Goal: Communication & Community: Participate in discussion

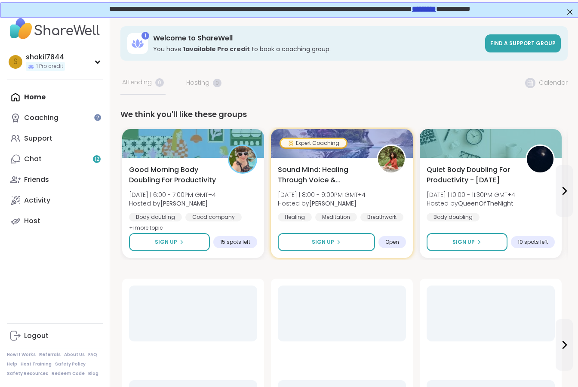
click at [435, 10] on link "*********" at bounding box center [423, 8] width 24 height 6
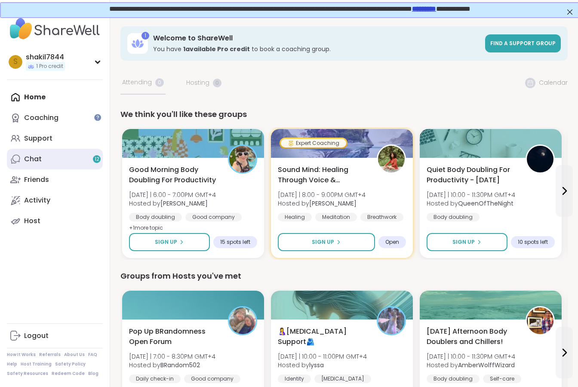
click at [60, 162] on link "Chat 12" at bounding box center [55, 159] width 96 height 21
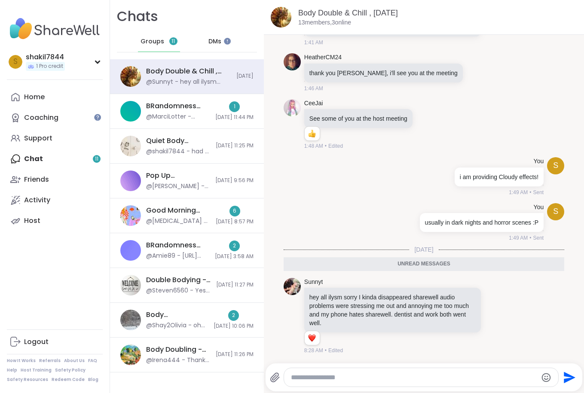
click at [208, 45] on span "DMs" at bounding box center [214, 41] width 13 height 9
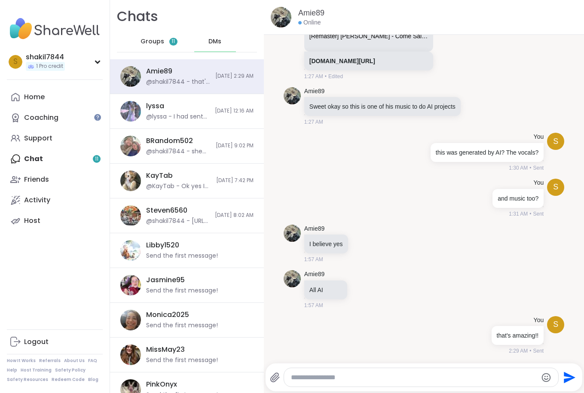
click at [147, 40] on span "Groups" at bounding box center [153, 41] width 24 height 9
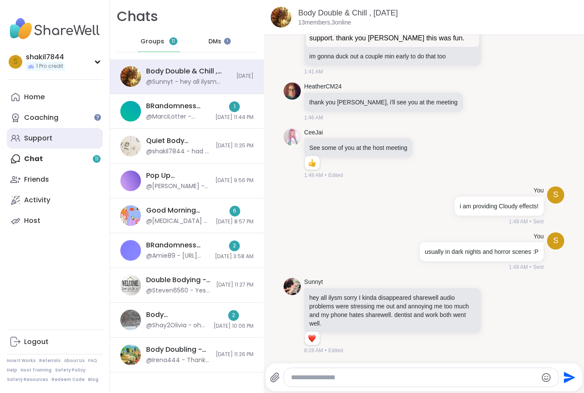
click at [43, 137] on div "Support" at bounding box center [38, 138] width 28 height 9
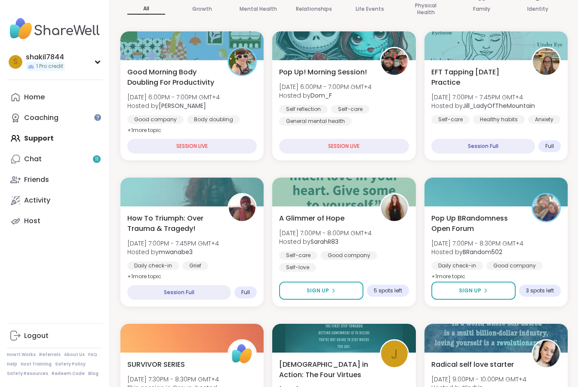
scroll to position [155, 0]
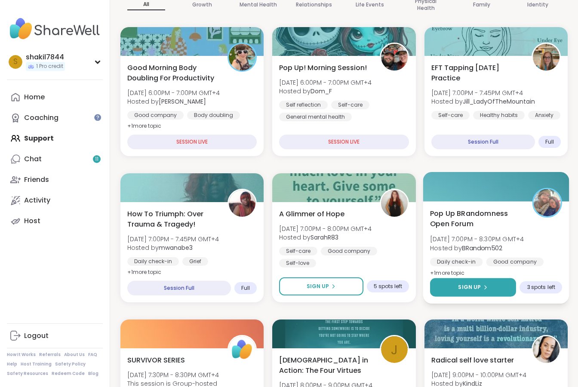
click at [486, 286] on icon at bounding box center [484, 287] width 5 height 5
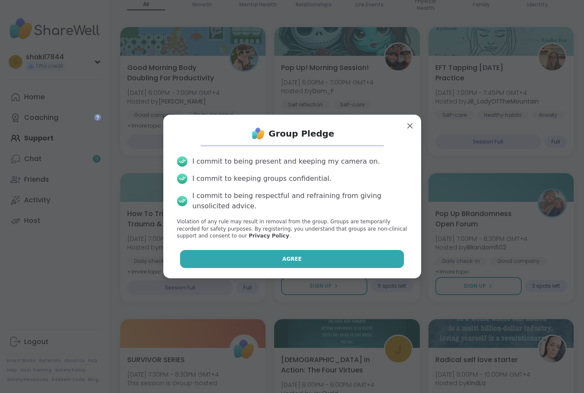
click at [354, 260] on button "Agree" at bounding box center [292, 259] width 224 height 18
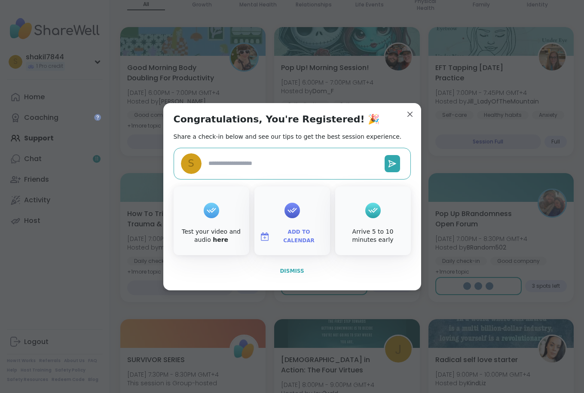
type textarea "*"
click at [291, 273] on span "Dismiss" at bounding box center [292, 271] width 24 height 6
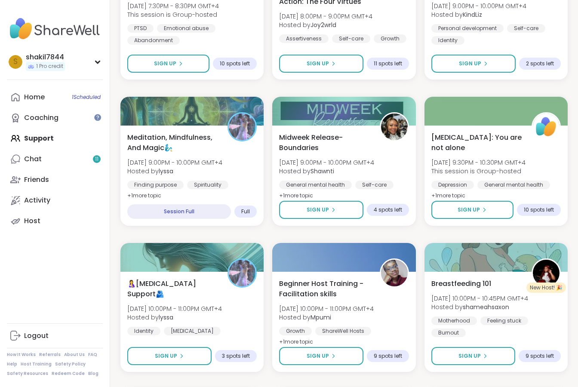
scroll to position [531, 0]
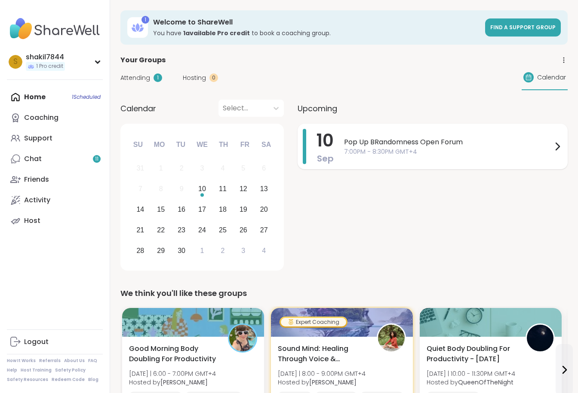
click at [361, 141] on span "Pop Up BRandomness Open Forum" at bounding box center [448, 142] width 208 height 10
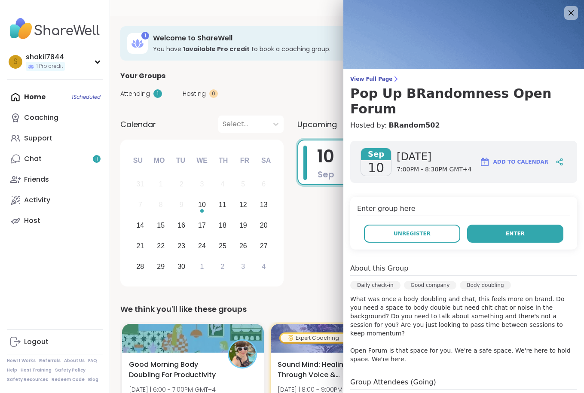
click at [483, 225] on button "Enter" at bounding box center [515, 234] width 96 height 18
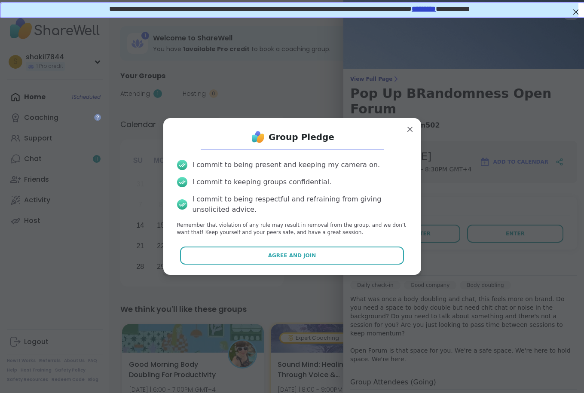
click at [337, 265] on div "Group Pledge I commit to being present and keeping my camera on. I commit to ke…" at bounding box center [292, 196] width 244 height 143
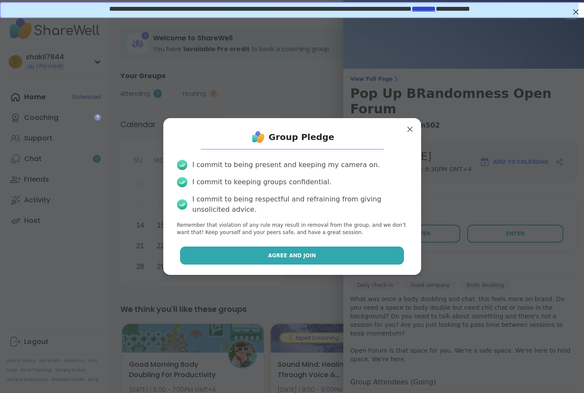
click at [332, 259] on button "Agree and Join" at bounding box center [292, 256] width 224 height 18
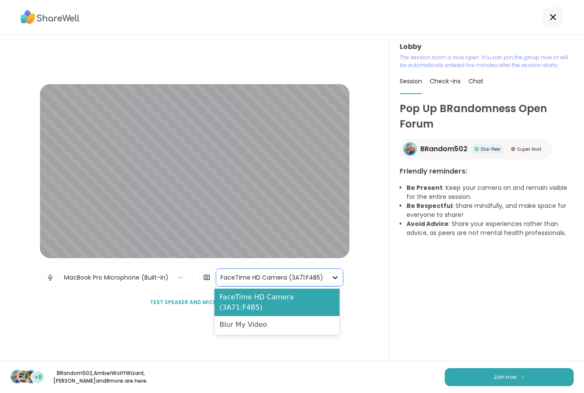
click at [331, 277] on icon at bounding box center [335, 277] width 9 height 9
click at [292, 318] on div "Blur My Video" at bounding box center [276, 324] width 125 height 17
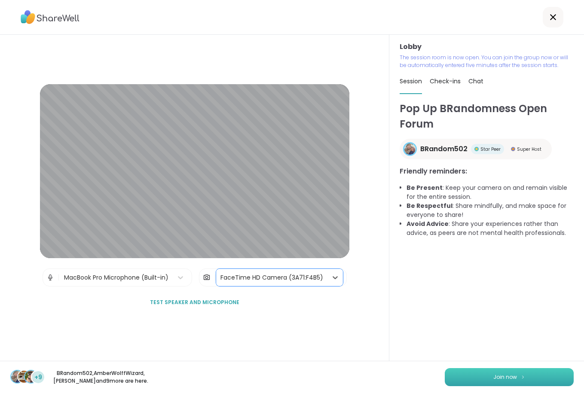
click at [445, 375] on button "Join now" at bounding box center [509, 377] width 129 height 18
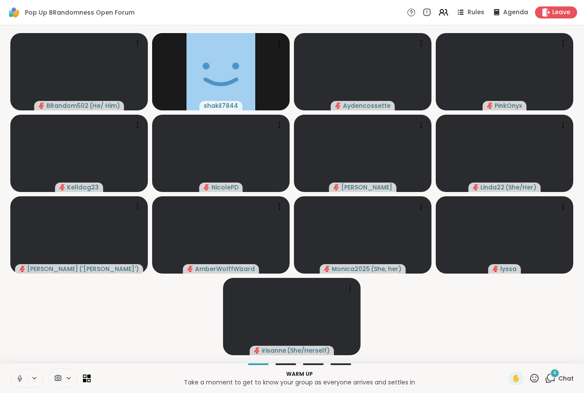
click at [16, 383] on button at bounding box center [19, 379] width 16 height 18
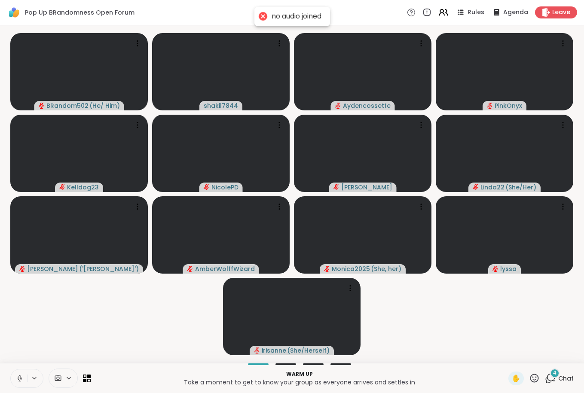
click at [21, 382] on icon at bounding box center [20, 379] width 8 height 8
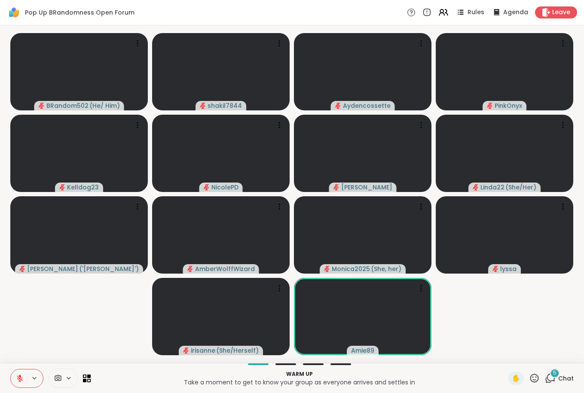
click at [553, 374] on div "5" at bounding box center [554, 373] width 9 height 9
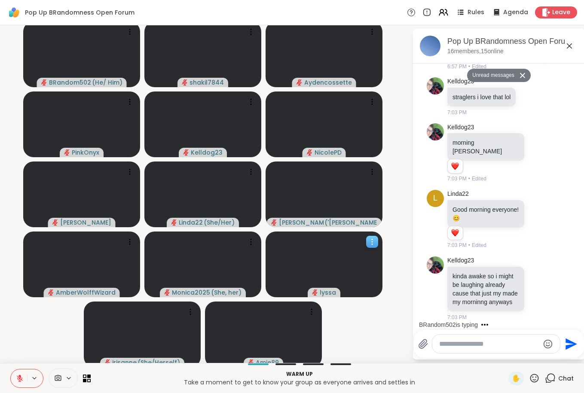
scroll to position [4, 0]
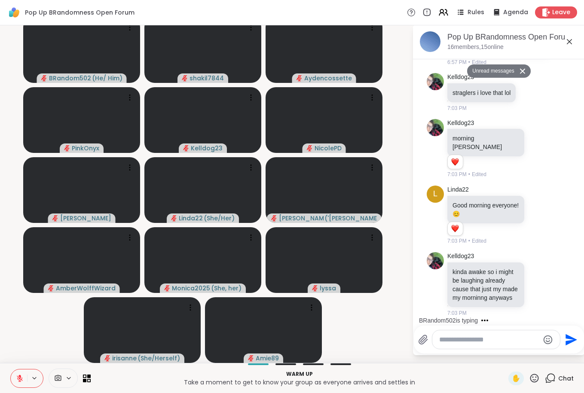
click at [465, 343] on textarea "Type your message" at bounding box center [489, 340] width 100 height 9
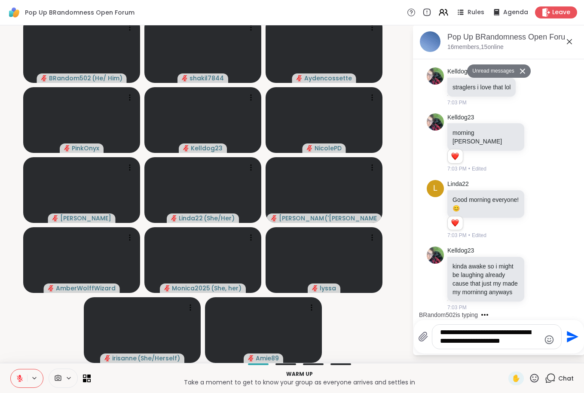
type textarea "**********"
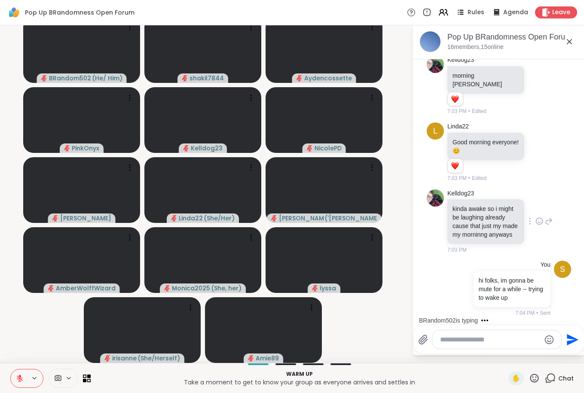
scroll to position [336, 0]
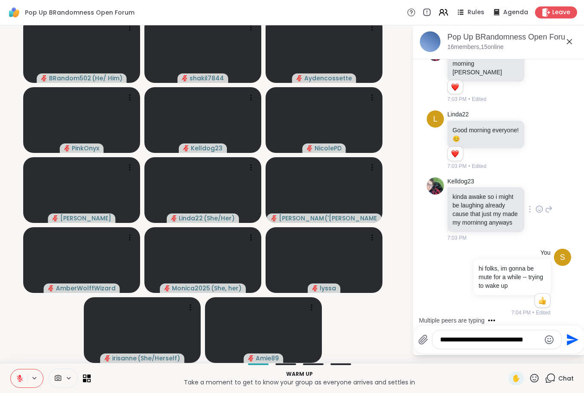
type textarea "**********"
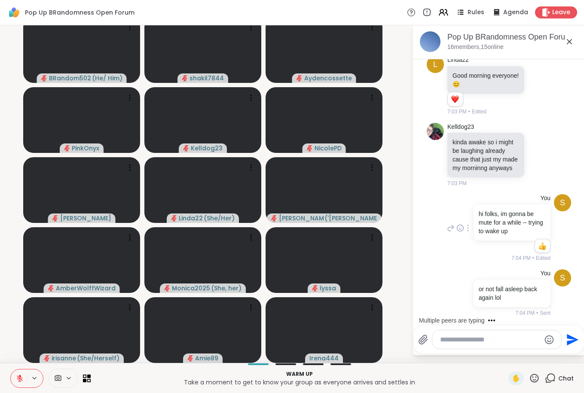
scroll to position [520, 0]
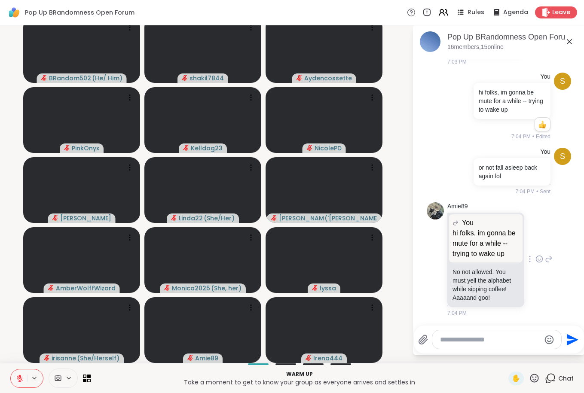
click at [535, 255] on icon at bounding box center [539, 259] width 8 height 9
click at [498, 242] on div "Select Reaction: Joy" at bounding box center [502, 246] width 8 height 8
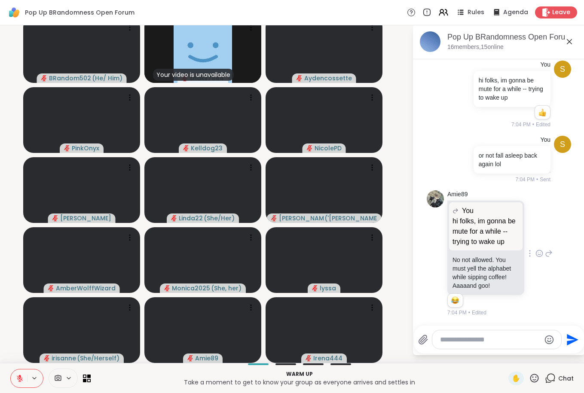
click at [468, 336] on textarea "Type your message" at bounding box center [490, 340] width 100 height 9
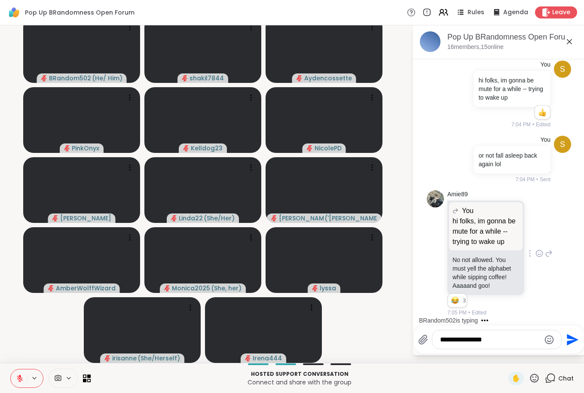
type textarea "**********"
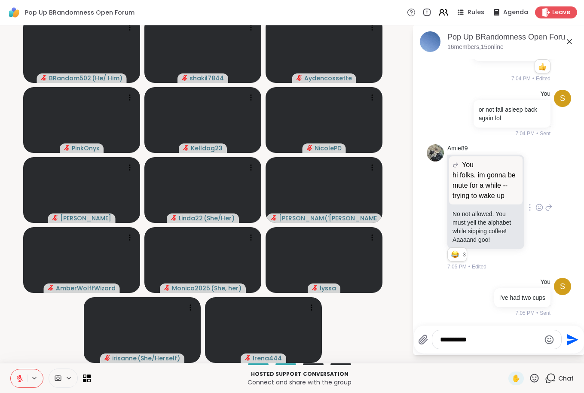
type textarea "**********"
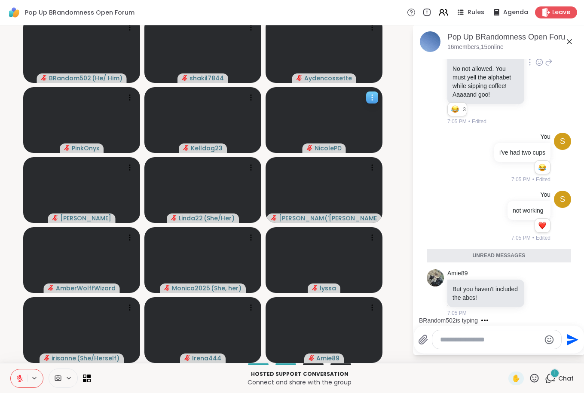
scroll to position [704, 0]
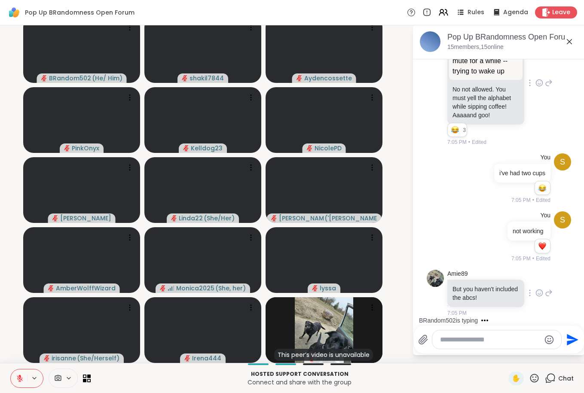
click at [535, 291] on icon at bounding box center [539, 293] width 8 height 9
click at [498, 278] on div "Select Reaction: Joy" at bounding box center [502, 279] width 8 height 8
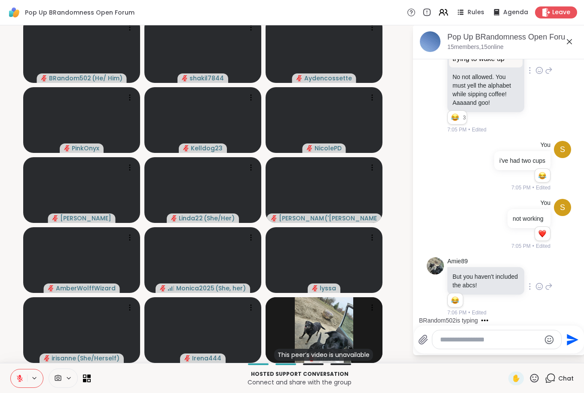
scroll to position [716, 0]
click at [465, 337] on textarea "Type your message" at bounding box center [490, 340] width 100 height 9
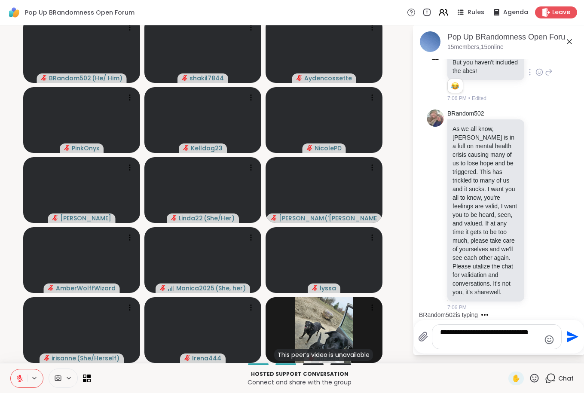
type textarea "**********"
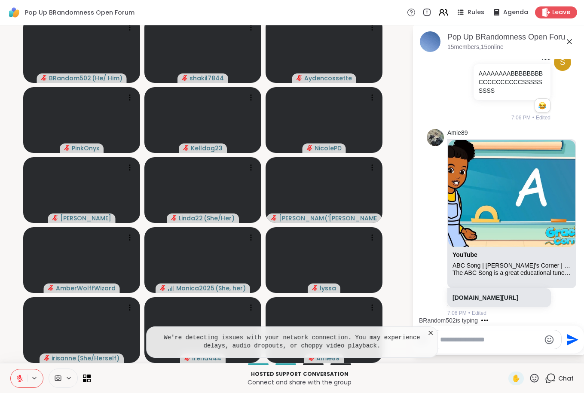
scroll to position [1238, 0]
click at [427, 333] on icon at bounding box center [430, 333] width 9 height 9
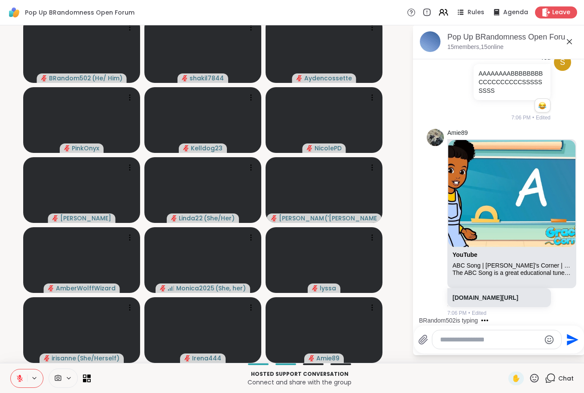
click at [445, 337] on textarea "Type your message" at bounding box center [490, 340] width 100 height 9
type textarea "**********"
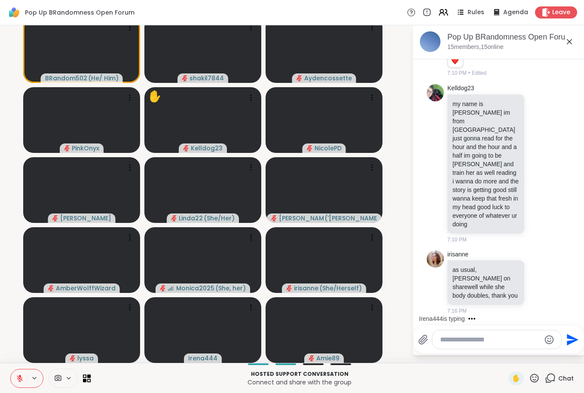
scroll to position [1963, 0]
click at [484, 337] on textarea "Type your message" at bounding box center [490, 340] width 100 height 9
click at [536, 279] on icon at bounding box center [539, 282] width 6 height 6
click at [535, 270] on div "Select Reaction: Heart" at bounding box center [539, 269] width 8 height 8
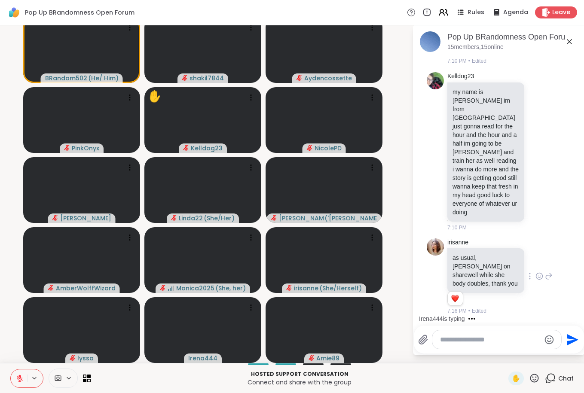
scroll to position [1975, 0]
click at [480, 336] on textarea "Type your message" at bounding box center [490, 340] width 100 height 9
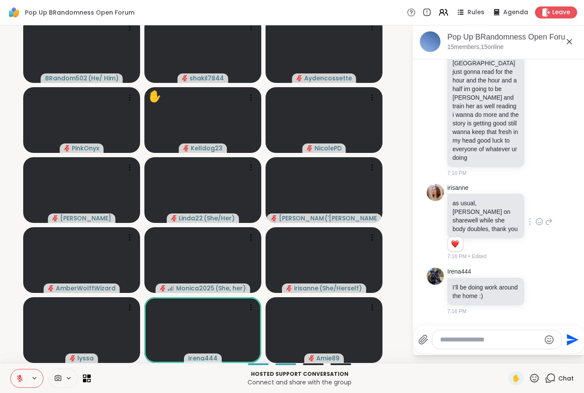
click at [484, 346] on div at bounding box center [496, 339] width 129 height 18
click at [482, 339] on textarea "Type your message" at bounding box center [490, 340] width 100 height 9
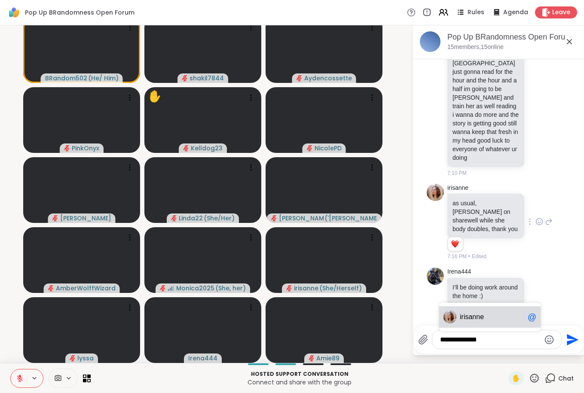
type textarea "**********"
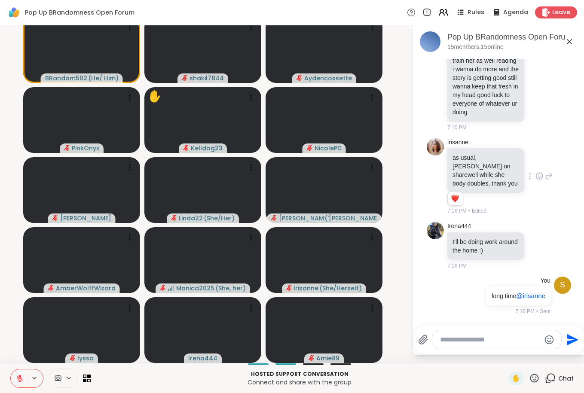
scroll to position [2075, 0]
click at [321, 232] on video at bounding box center [324, 260] width 117 height 66
click at [323, 180] on video at bounding box center [324, 190] width 117 height 66
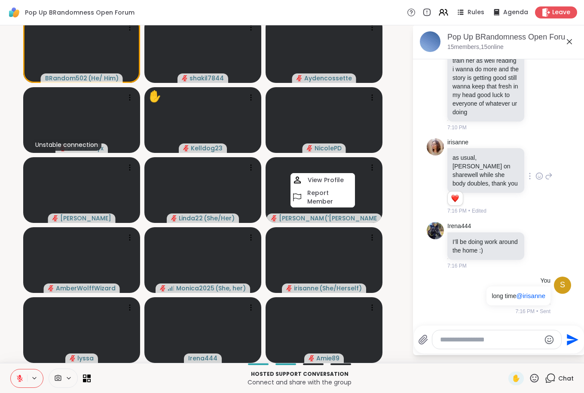
click at [388, 185] on video-player-container "BRandom502 ( He/ Him ) shakil7844 Aydencossette Unstable connection PinkOnyx ✋ …" at bounding box center [206, 189] width 402 height 331
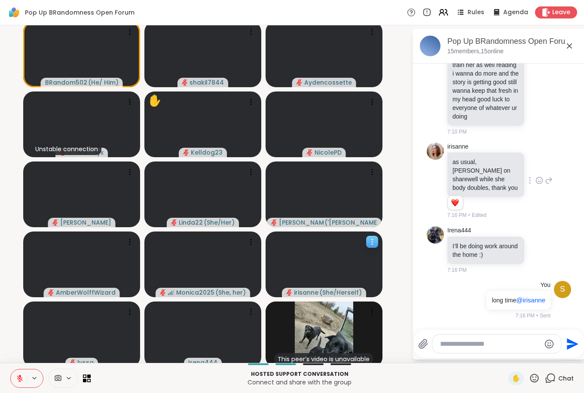
scroll to position [4, 0]
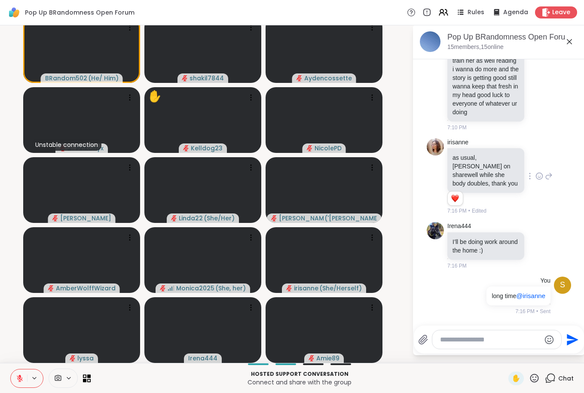
click at [446, 342] on textarea "Type your message" at bounding box center [490, 340] width 100 height 9
click at [445, 336] on textarea "Type your message" at bounding box center [490, 340] width 100 height 9
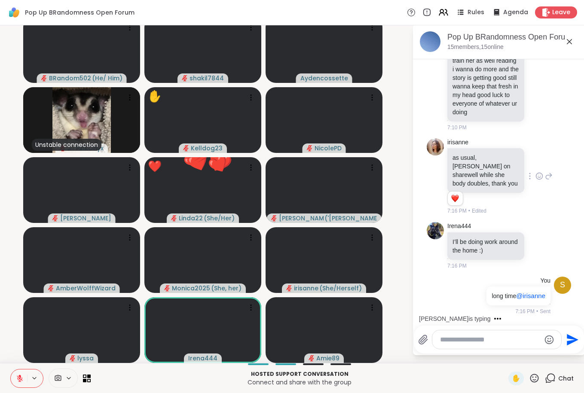
scroll to position [2130, 0]
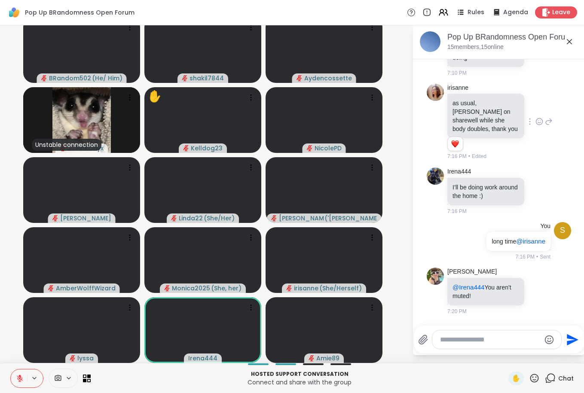
click at [467, 343] on textarea "Type your message" at bounding box center [490, 340] width 100 height 9
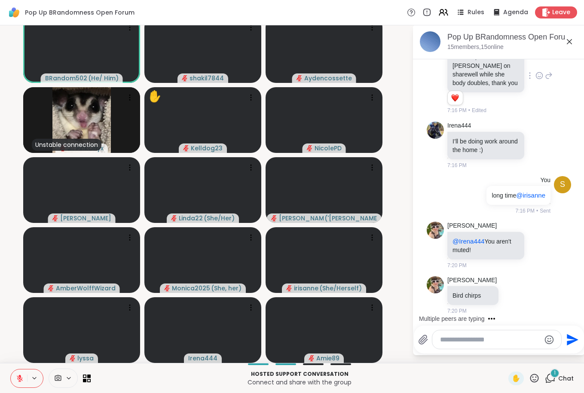
scroll to position [2175, 0]
type textarea "**********"
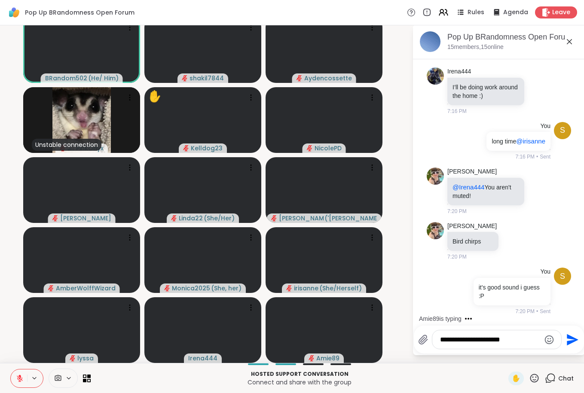
type textarea "**********"
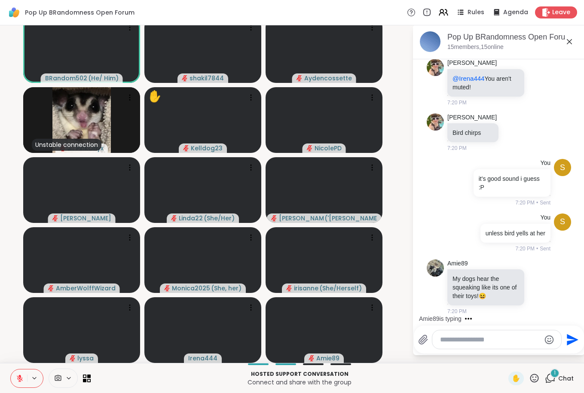
scroll to position [2347, 0]
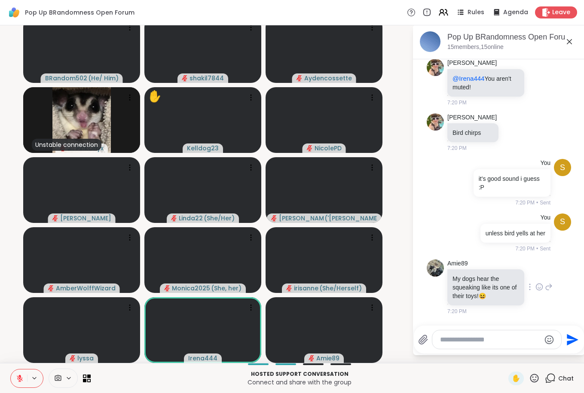
click at [535, 288] on icon at bounding box center [539, 287] width 8 height 9
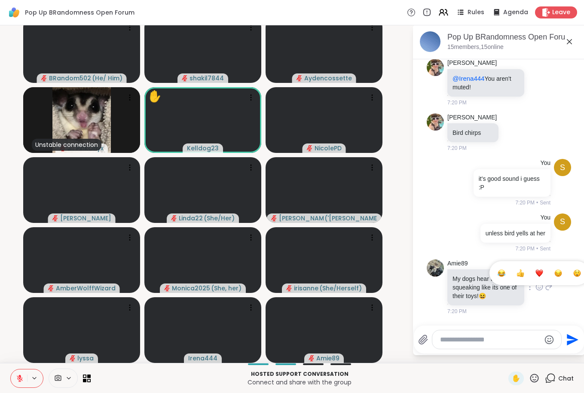
click at [498, 272] on div "Select Reaction: Joy" at bounding box center [502, 273] width 8 height 8
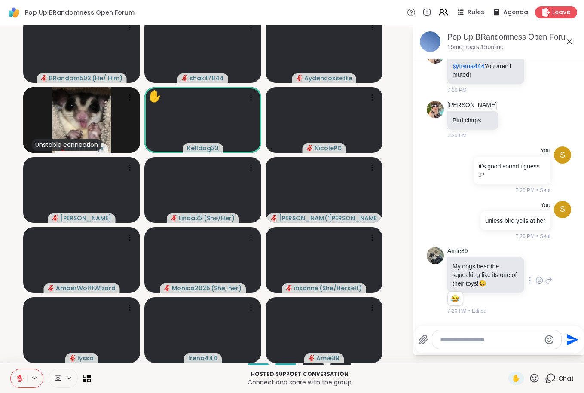
scroll to position [2360, 0]
click at [481, 340] on textarea "Type your message" at bounding box center [490, 340] width 100 height 9
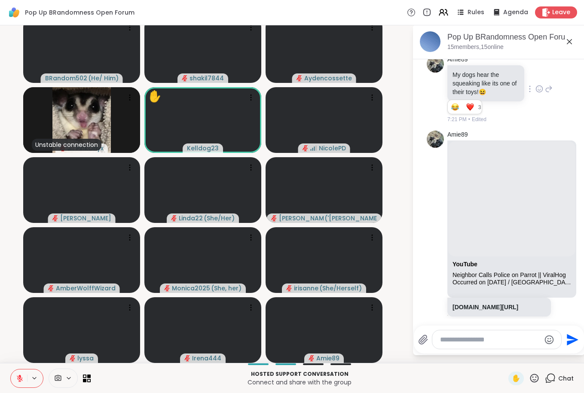
scroll to position [2571, 0]
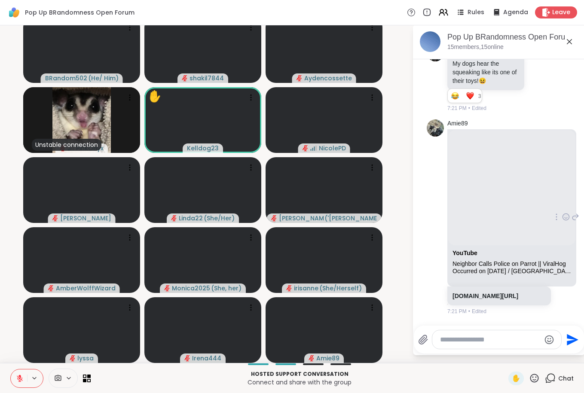
click at [544, 310] on div "Amie89 YouTube Neighbor Calls Police on Parrot || ViralHog Occurred on [DATE] /…" at bounding box center [499, 217] width 144 height 203
click at [489, 339] on textarea "Type your message" at bounding box center [490, 340] width 100 height 9
type textarea "***"
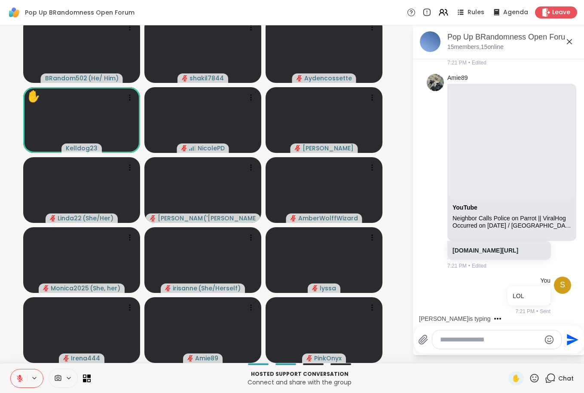
scroll to position [2671, 0]
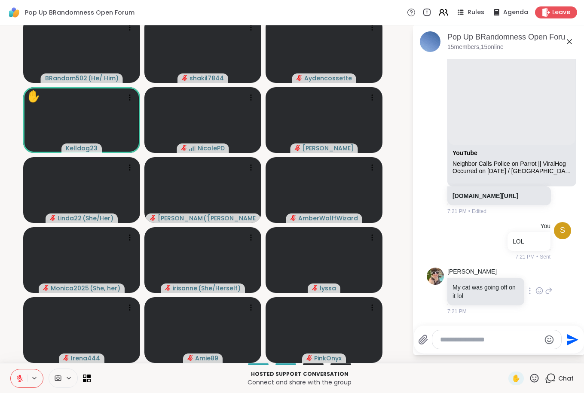
click at [537, 294] on icon at bounding box center [539, 291] width 6 height 6
click at [432, 280] on div "Select Reaction: Joy" at bounding box center [433, 277] width 8 height 8
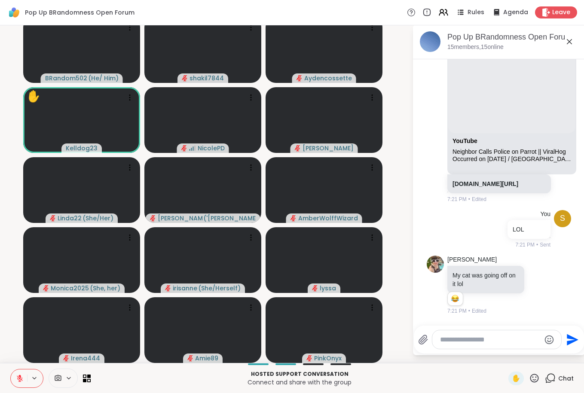
click at [454, 331] on div at bounding box center [496, 339] width 129 height 18
click at [455, 338] on textarea "Type your message" at bounding box center [490, 340] width 100 height 9
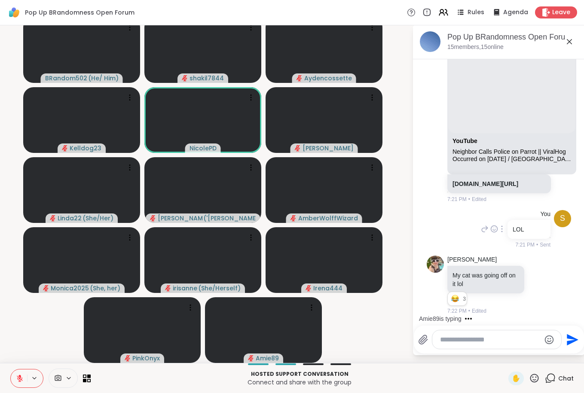
scroll to position [2764, 0]
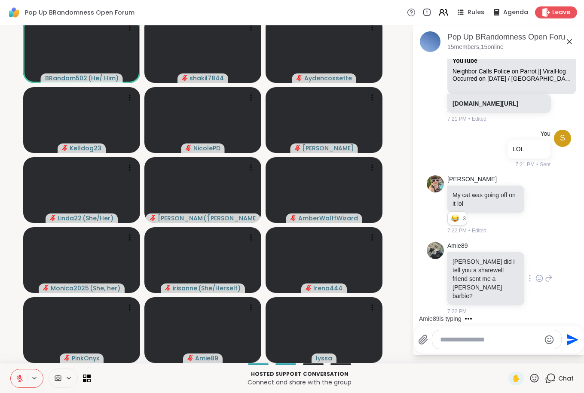
click at [535, 275] on icon at bounding box center [539, 278] width 8 height 9
click at [573, 266] on div "Select Reaction: Astonished" at bounding box center [577, 265] width 8 height 8
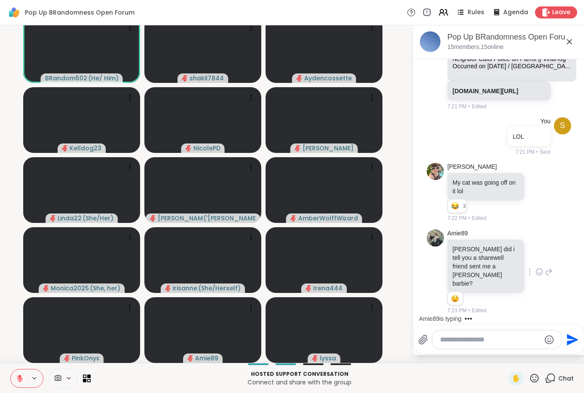
scroll to position [2776, 0]
click at [459, 339] on textarea "Type your message" at bounding box center [490, 340] width 100 height 9
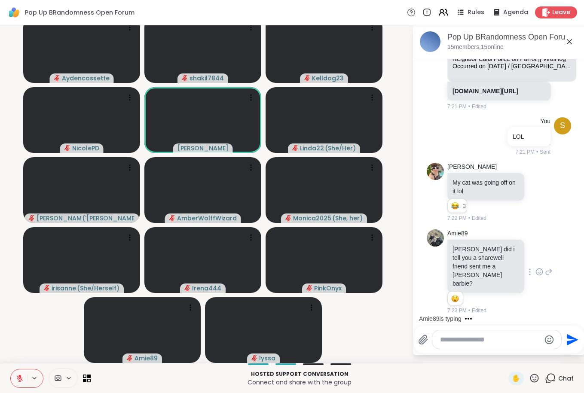
scroll to position [2776, 0]
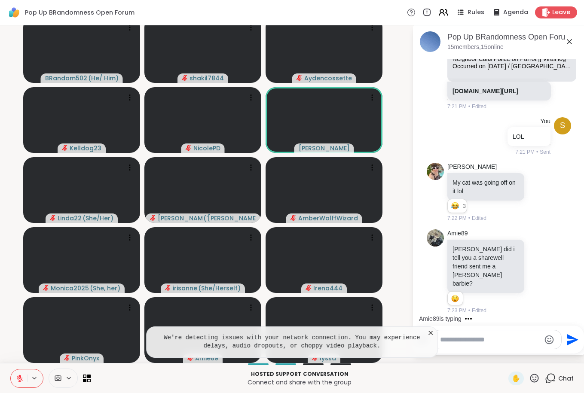
click at [428, 333] on icon at bounding box center [430, 333] width 4 height 4
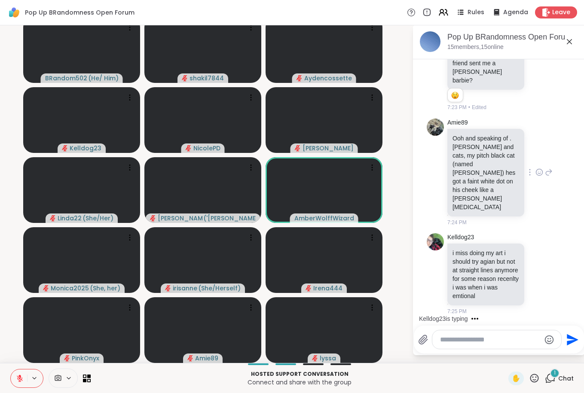
scroll to position [2980, 0]
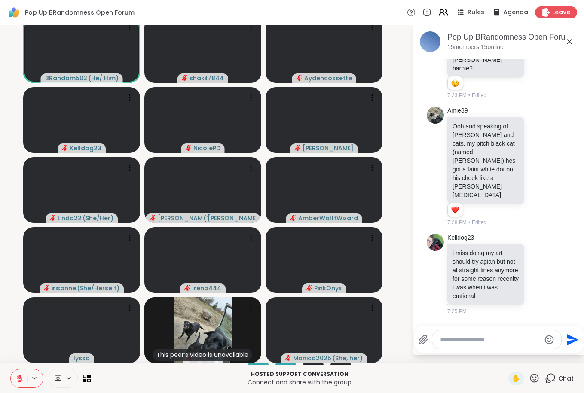
click at [477, 343] on textarea "Type your message" at bounding box center [490, 340] width 100 height 9
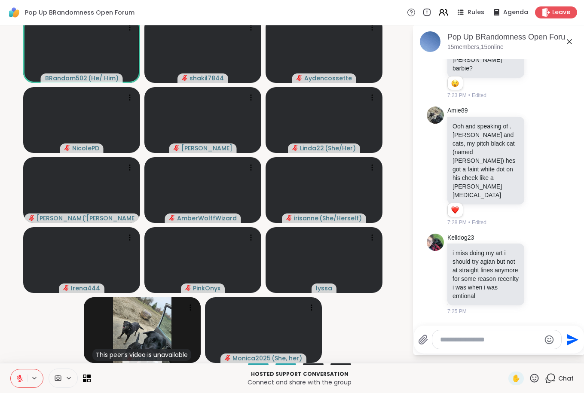
type textarea "*"
type textarea "**********"
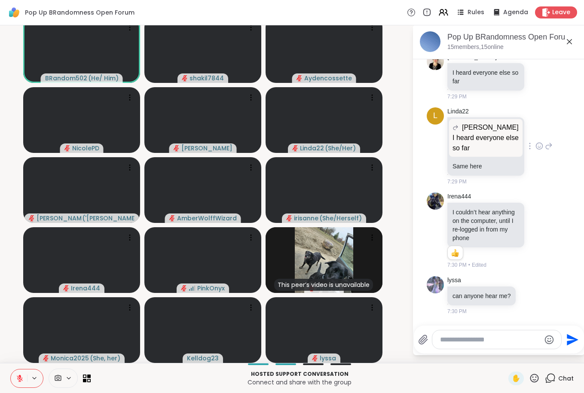
scroll to position [3399, 0]
click at [18, 376] on icon at bounding box center [20, 379] width 6 height 6
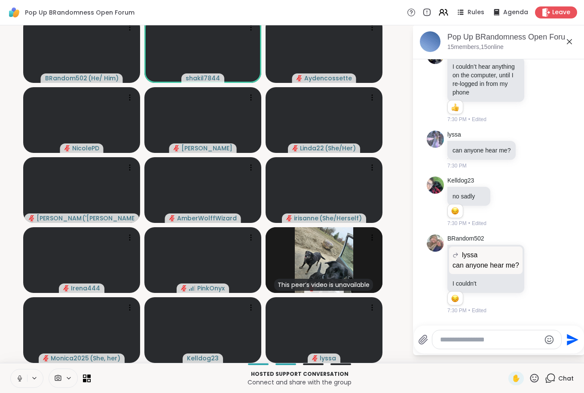
scroll to position [3555, 0]
click at [18, 376] on icon at bounding box center [20, 379] width 8 height 8
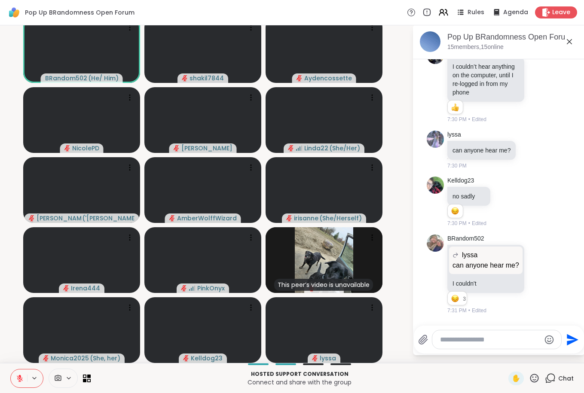
click at [471, 334] on div at bounding box center [496, 339] width 129 height 18
click at [470, 339] on textarea "Type your message" at bounding box center [490, 340] width 100 height 9
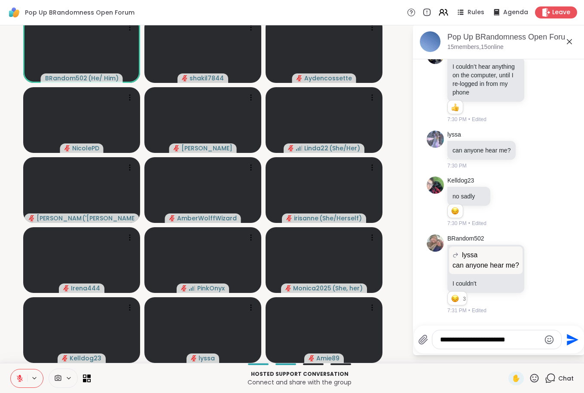
type textarea "**********"
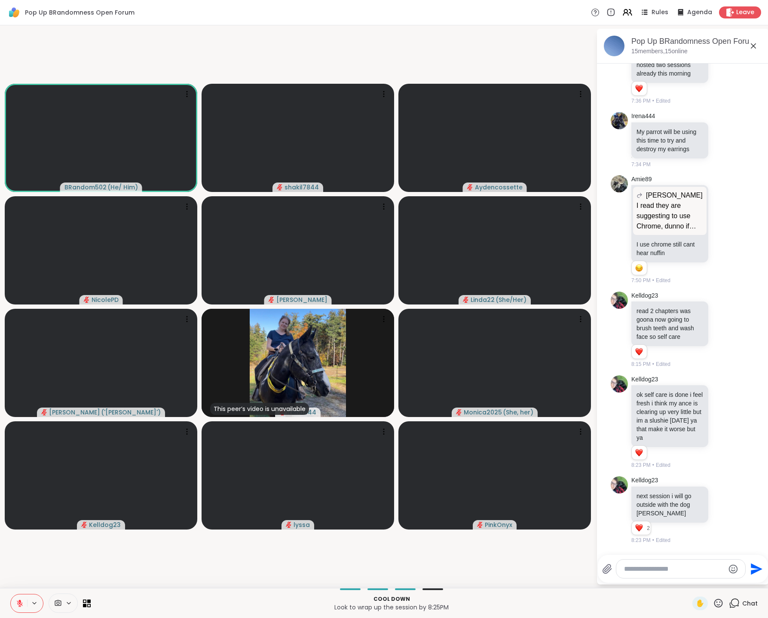
scroll to position [4069, 0]
